Goal: Find specific page/section: Find specific page/section

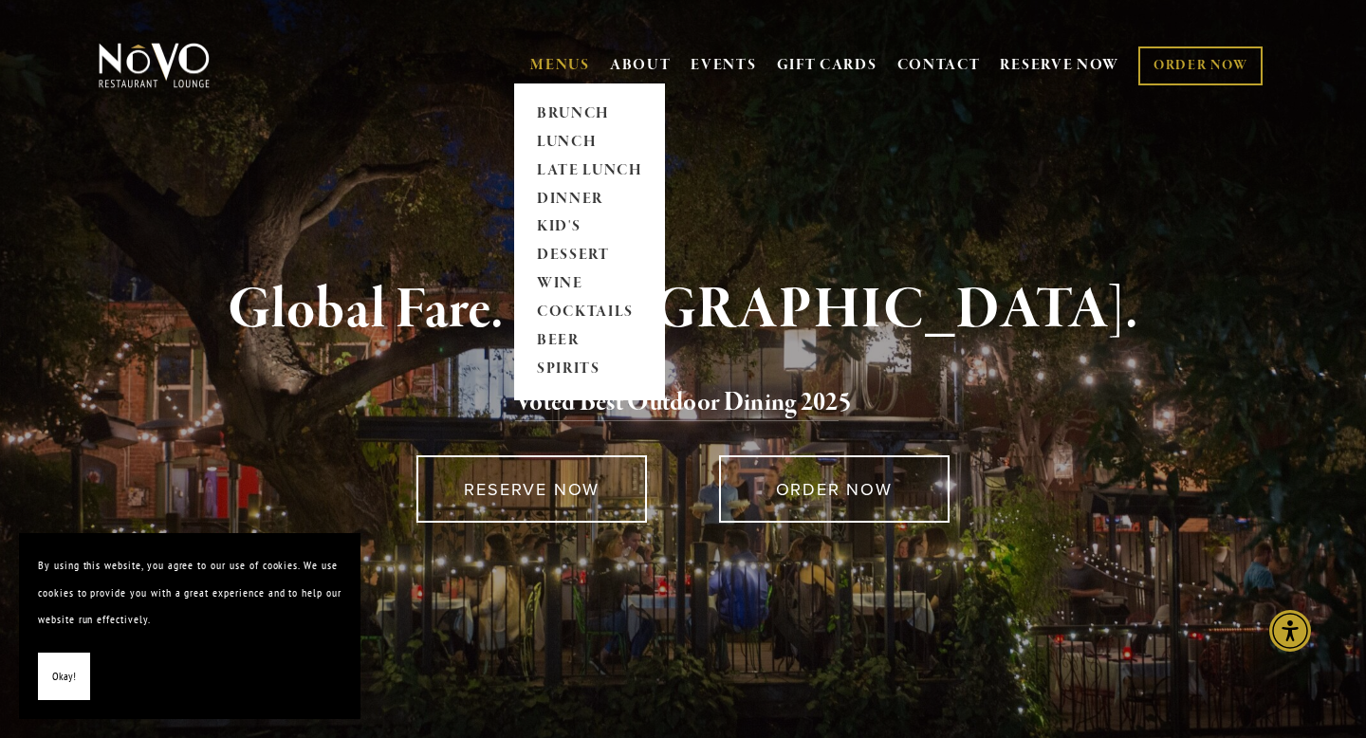
click at [564, 71] on link "MENUS" at bounding box center [560, 65] width 60 height 19
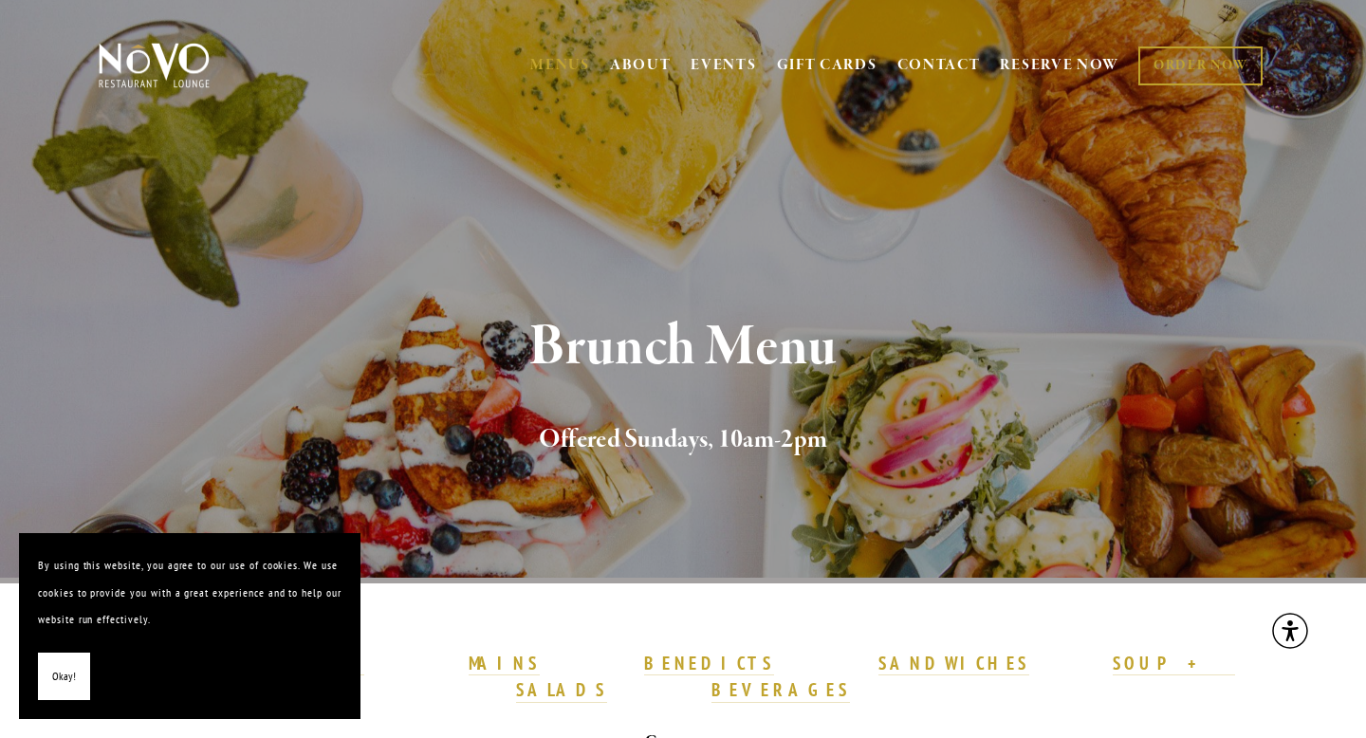
scroll to position [28, 0]
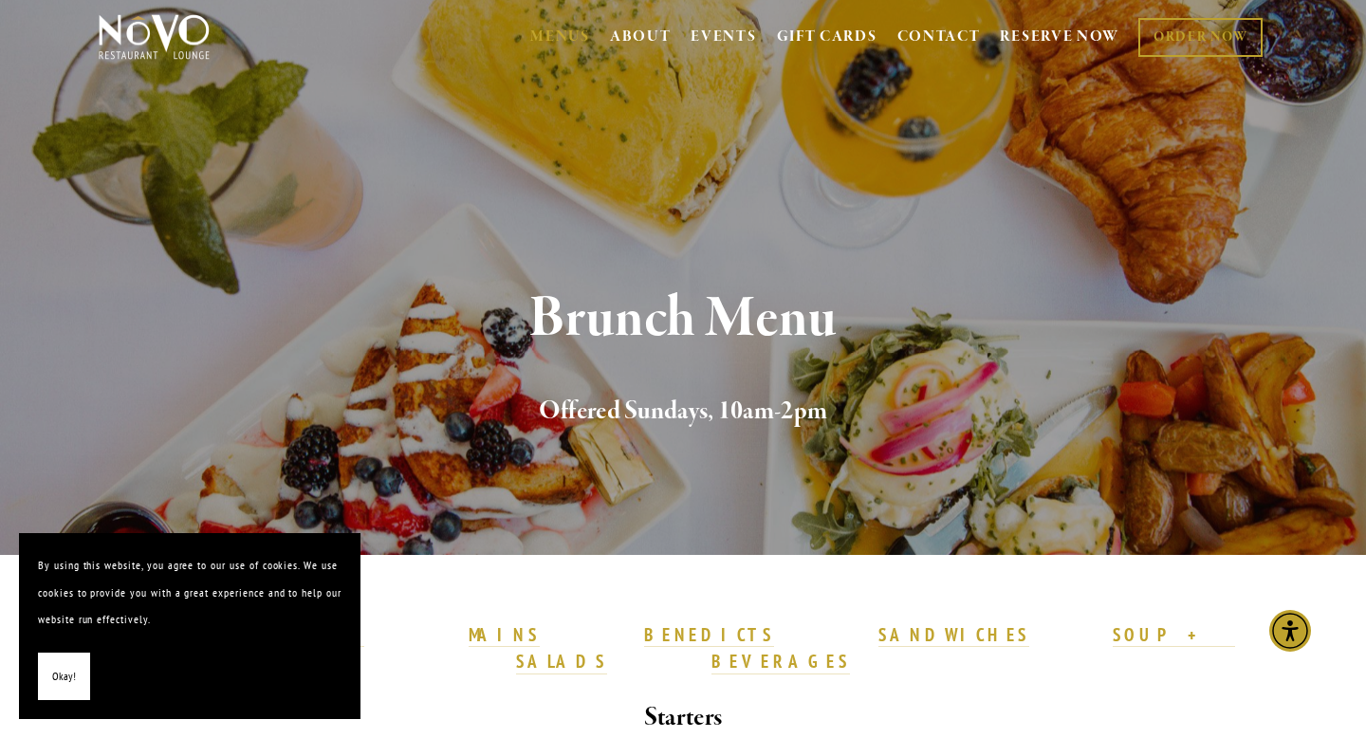
click at [73, 669] on span "Okay!" at bounding box center [64, 676] width 24 height 27
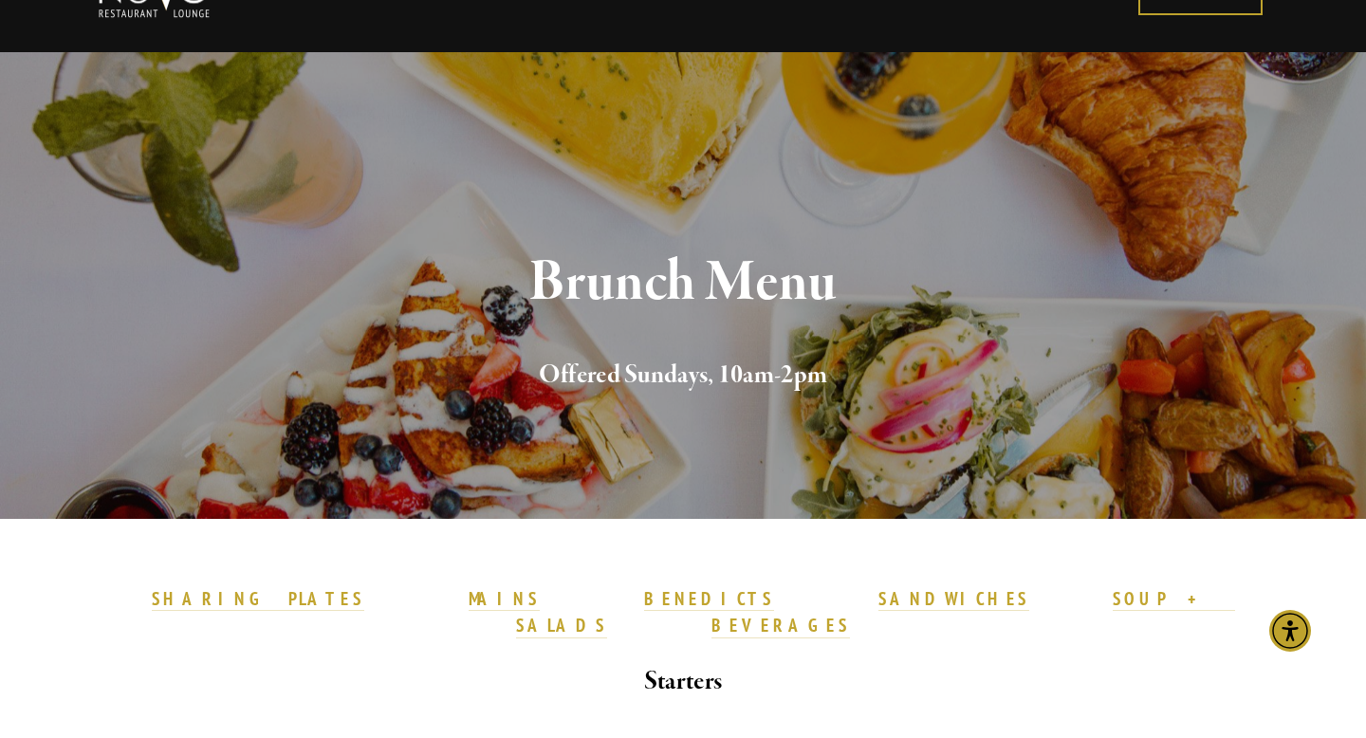
scroll to position [0, 0]
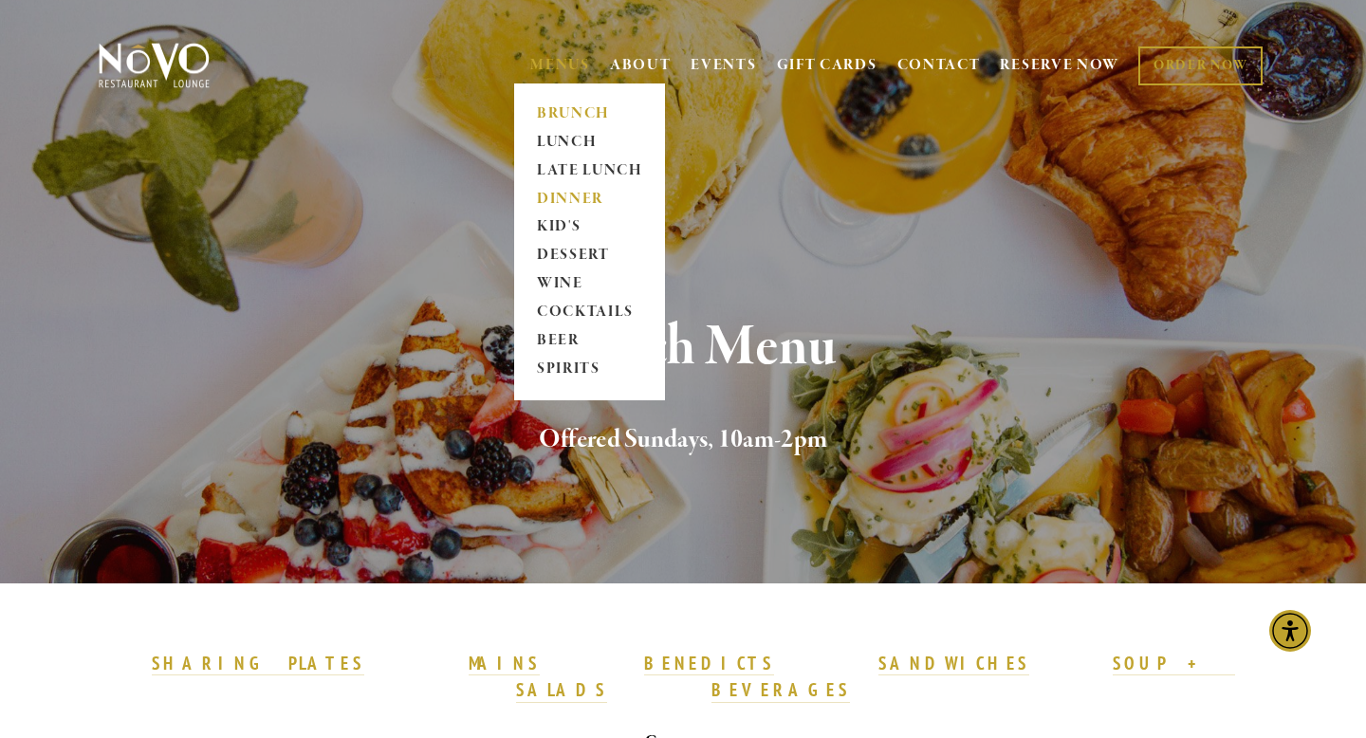
click at [560, 196] on link "DINNER" at bounding box center [589, 199] width 119 height 28
